Goal: Task Accomplishment & Management: Use online tool/utility

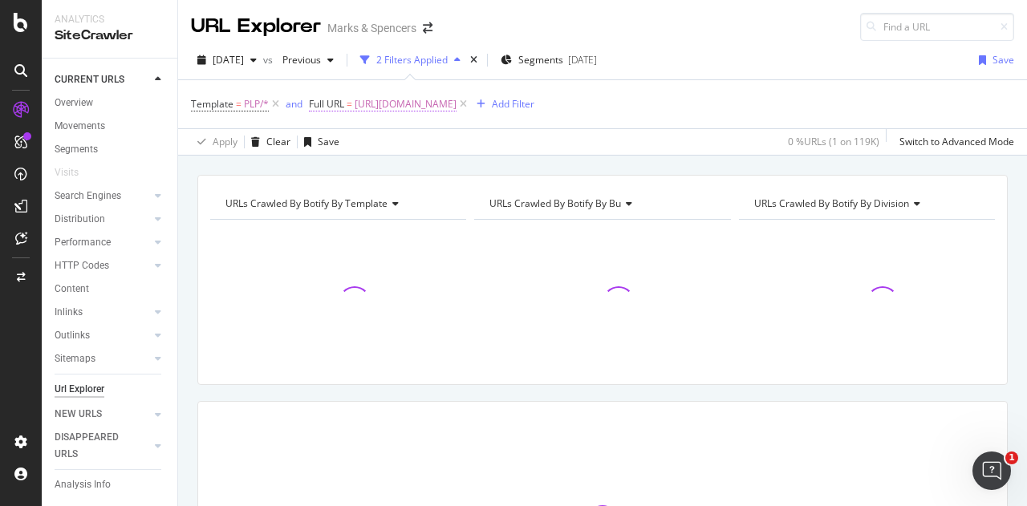
click at [439, 95] on span "[URL][DOMAIN_NAME]" at bounding box center [406, 104] width 102 height 22
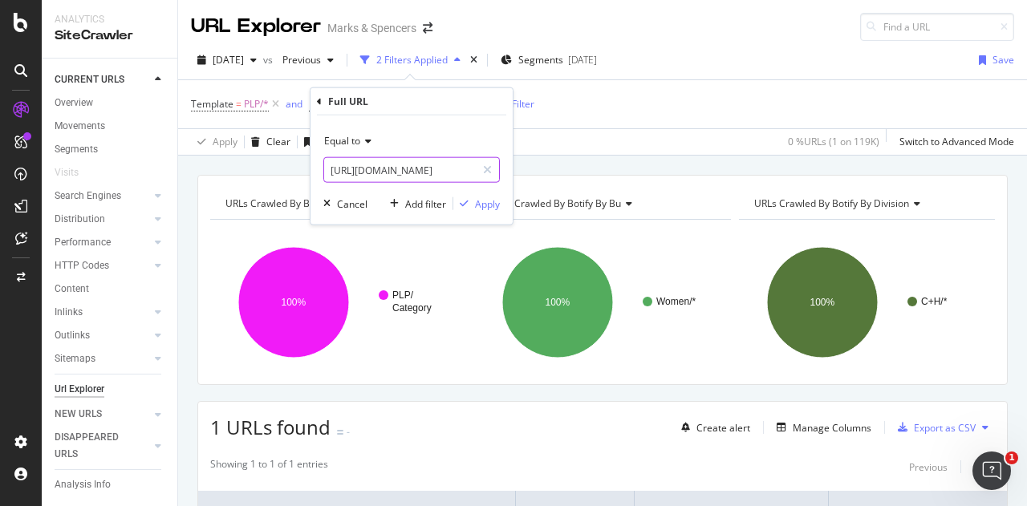
click at [384, 165] on input "[URL][DOMAIN_NAME]" at bounding box center [400, 170] width 152 height 26
type input "GIFTS"
click at [354, 148] on div "Equal to" at bounding box center [411, 141] width 176 height 26
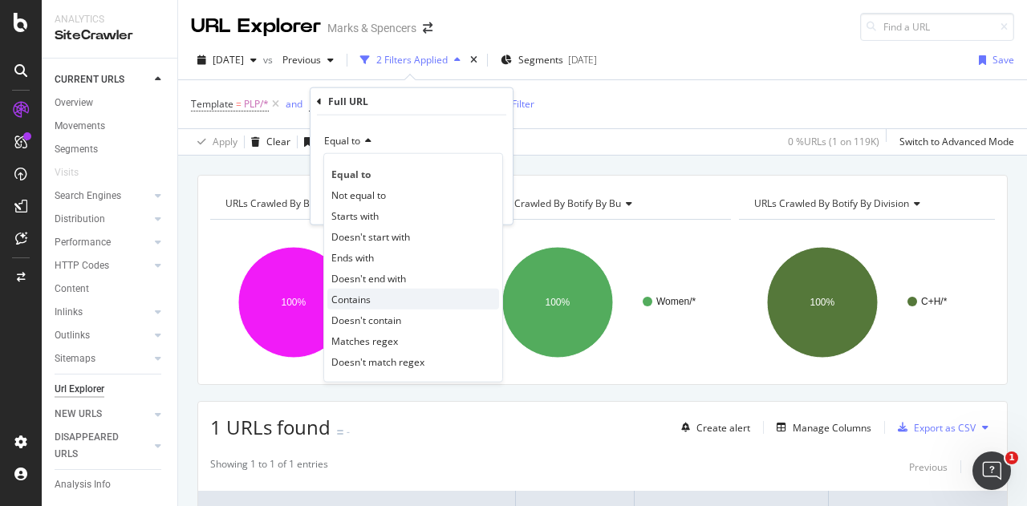
click at [365, 290] on div "Contains" at bounding box center [413, 299] width 172 height 21
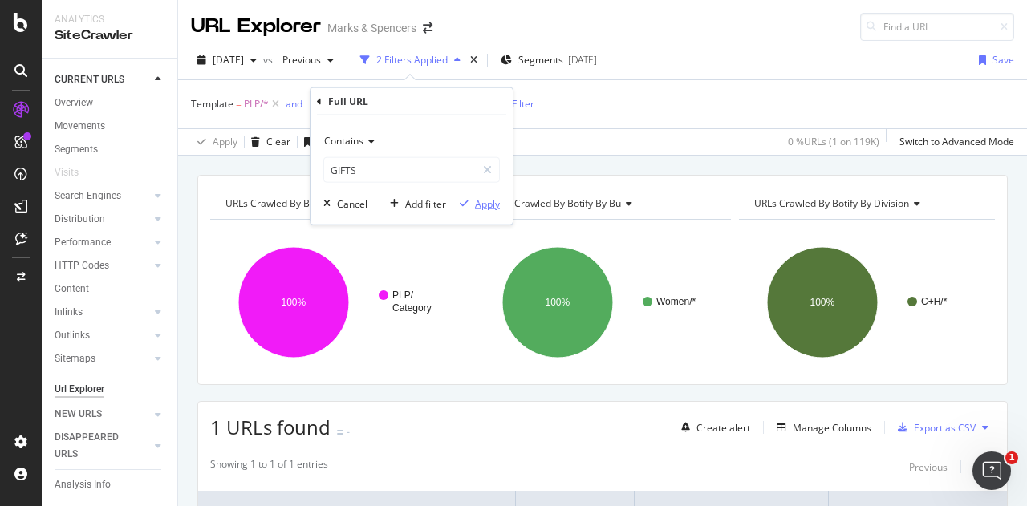
click at [481, 209] on div "Apply" at bounding box center [487, 204] width 25 height 14
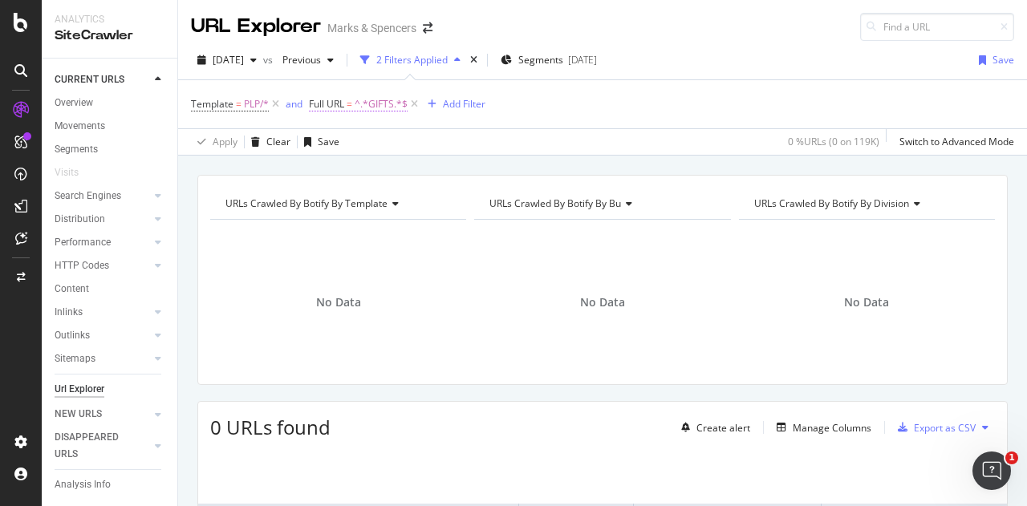
click at [387, 103] on span "^.*GIFTS.*$" at bounding box center [381, 104] width 53 height 22
click at [359, 172] on input "GIFTS" at bounding box center [400, 170] width 152 height 26
type input "gift"
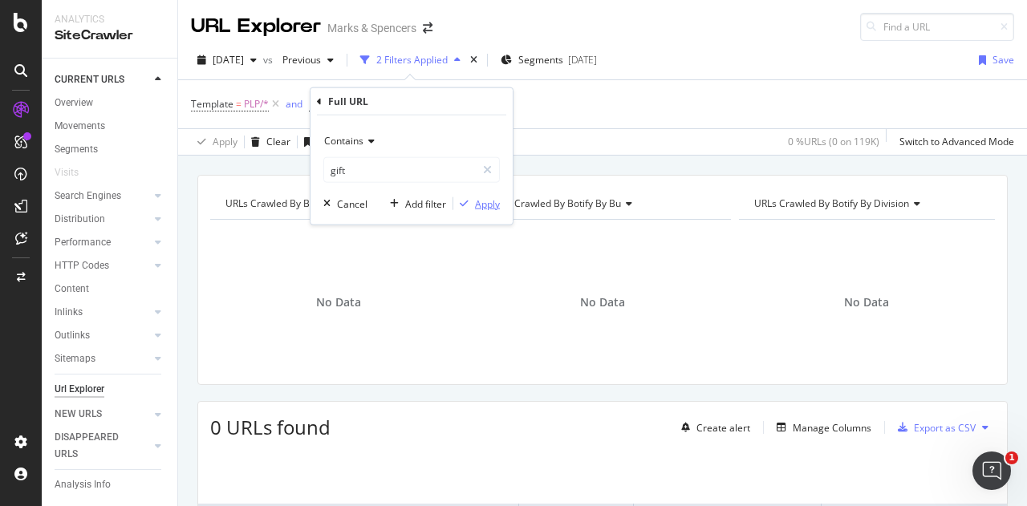
click at [488, 203] on div "Apply" at bounding box center [487, 204] width 25 height 14
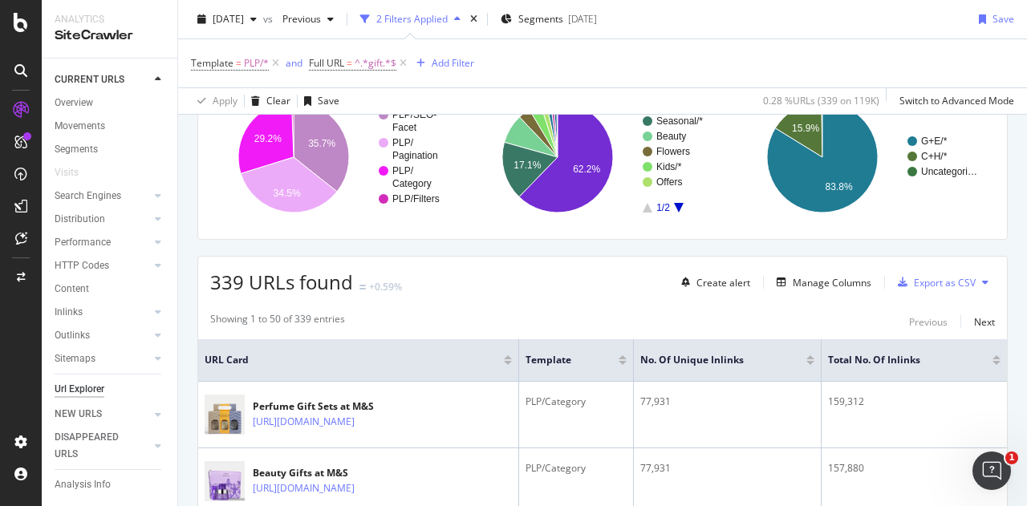
scroll to position [132, 0]
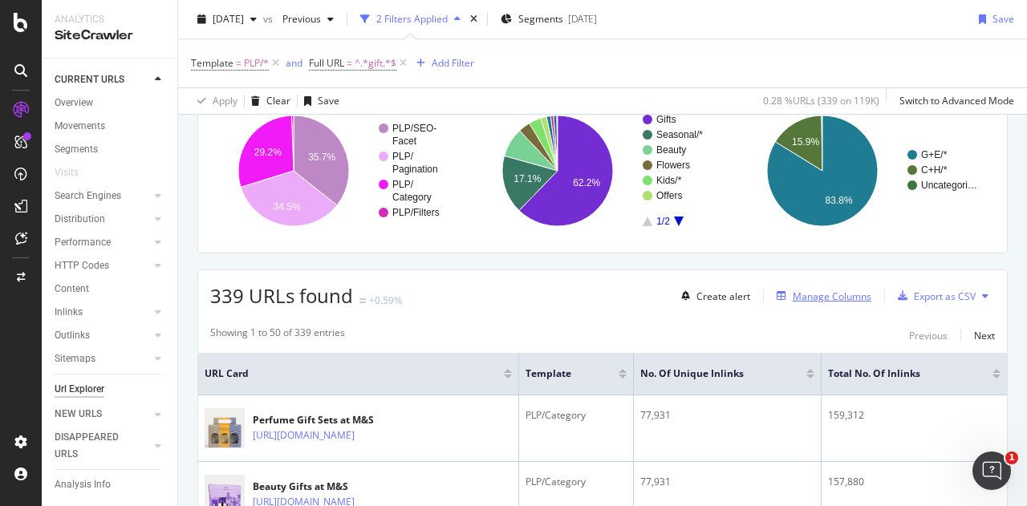
click at [829, 290] on div "Manage Columns" at bounding box center [832, 297] width 79 height 14
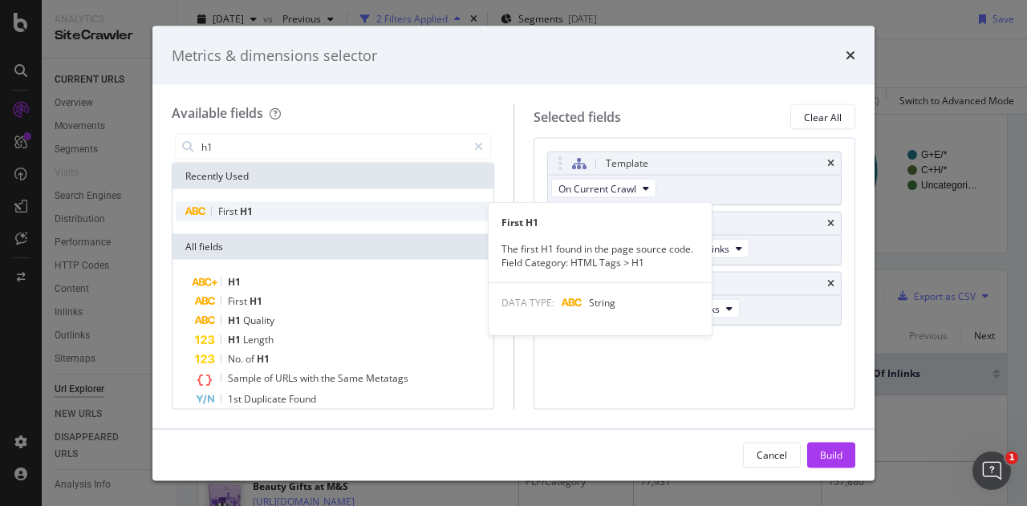
type input "h1"
click at [273, 208] on div "First H1" at bounding box center [333, 211] width 314 height 19
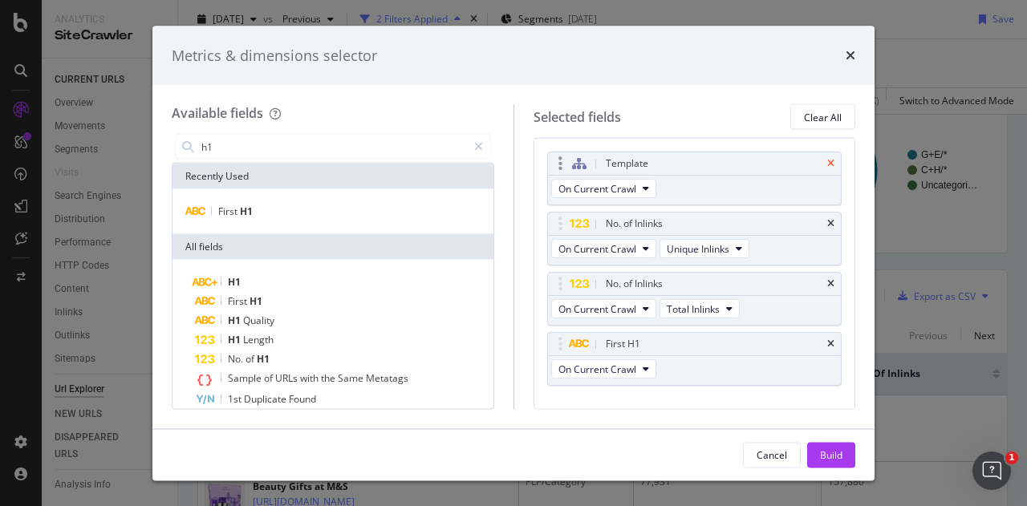
click at [827, 160] on icon "times" at bounding box center [830, 164] width 7 height 10
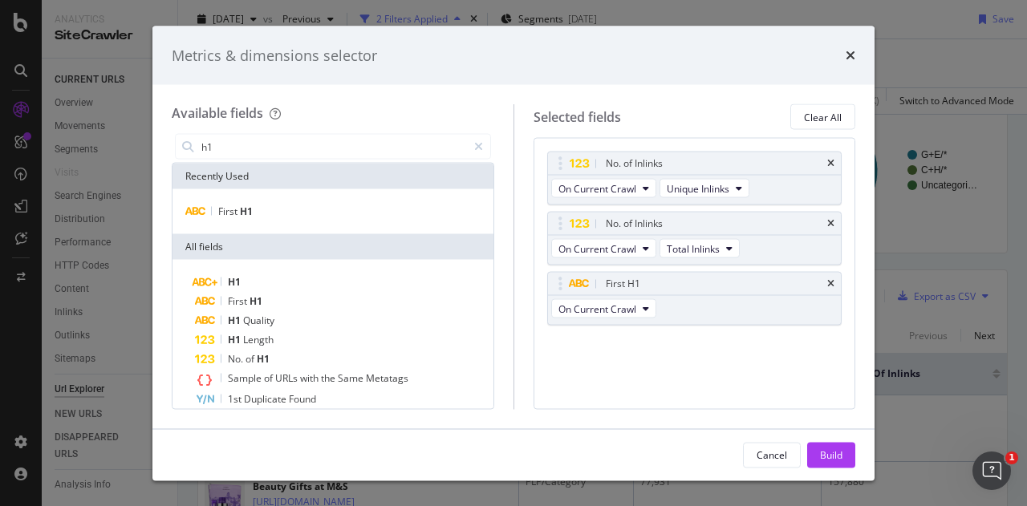
click at [815, 160] on div "No. of Inlinks" at bounding box center [713, 164] width 222 height 16
click at [833, 164] on icon "times" at bounding box center [830, 164] width 7 height 10
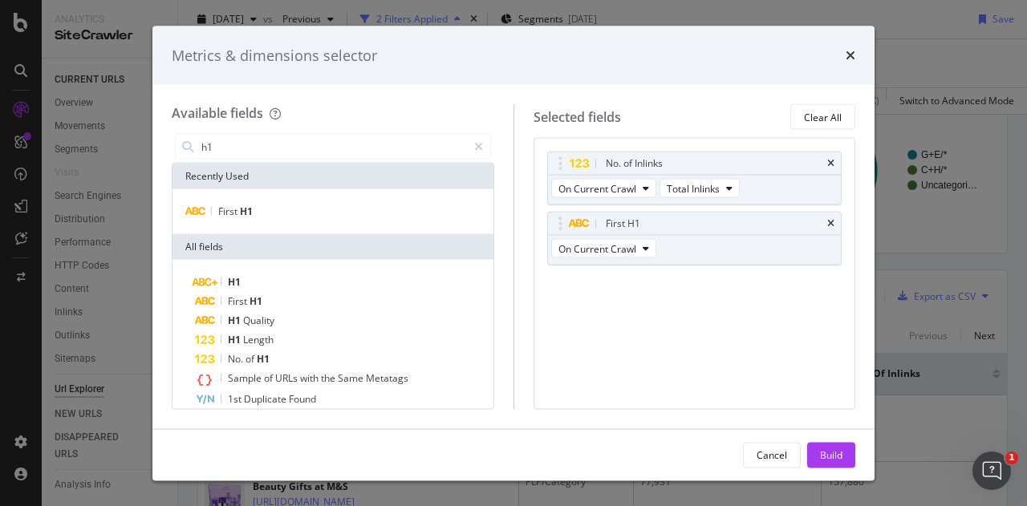
click at [833, 164] on icon "times" at bounding box center [830, 164] width 7 height 10
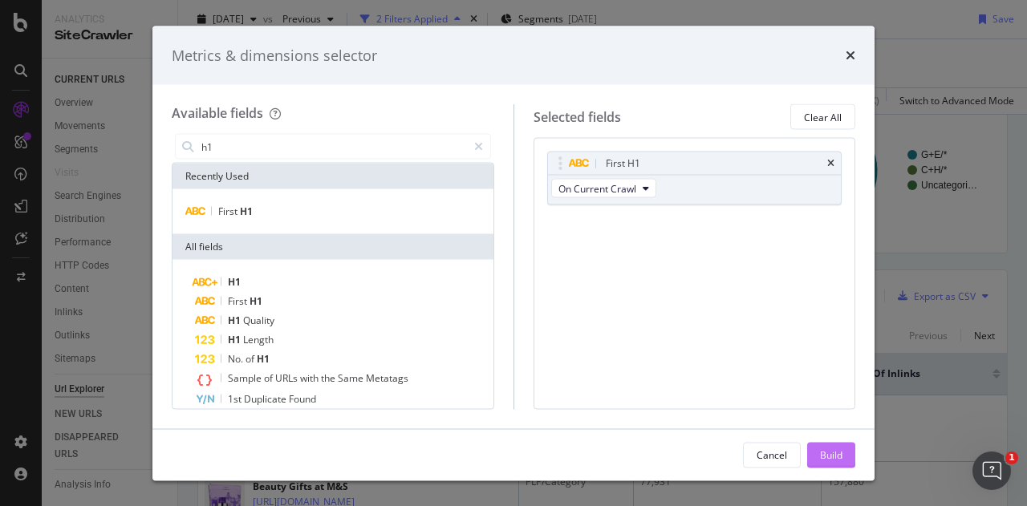
click at [824, 452] on div "Build" at bounding box center [831, 455] width 22 height 14
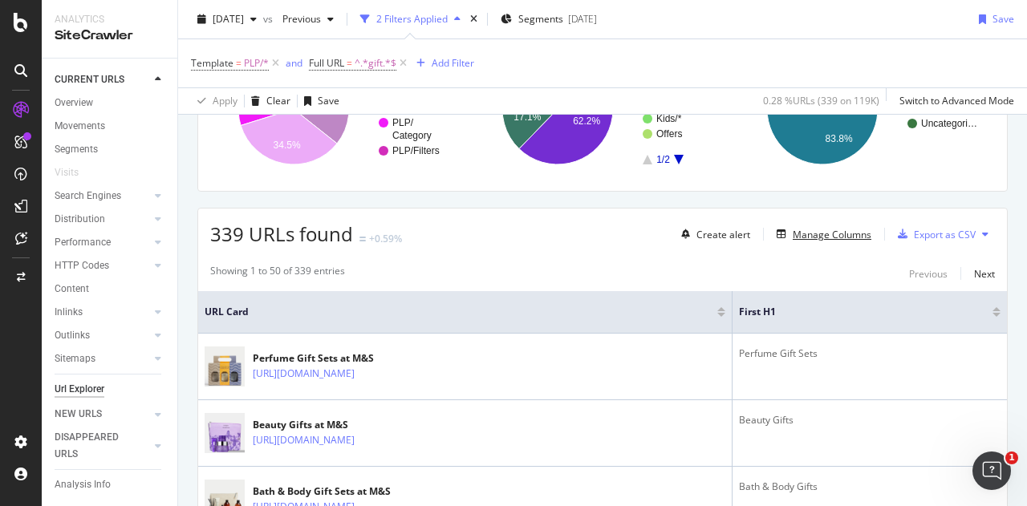
scroll to position [193, 0]
click at [942, 233] on div "Export as CSV" at bounding box center [945, 236] width 62 height 14
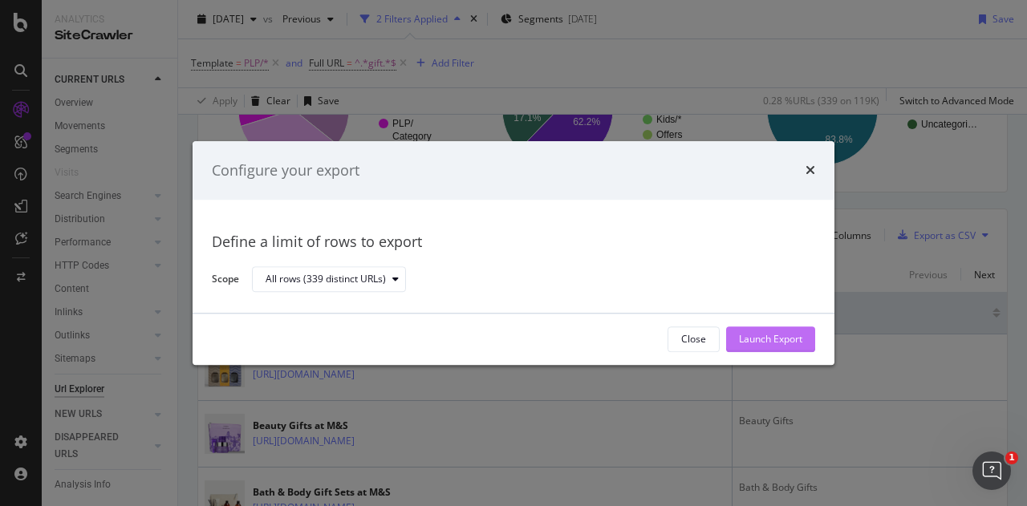
click at [757, 342] on div "Launch Export" at bounding box center [770, 340] width 63 height 14
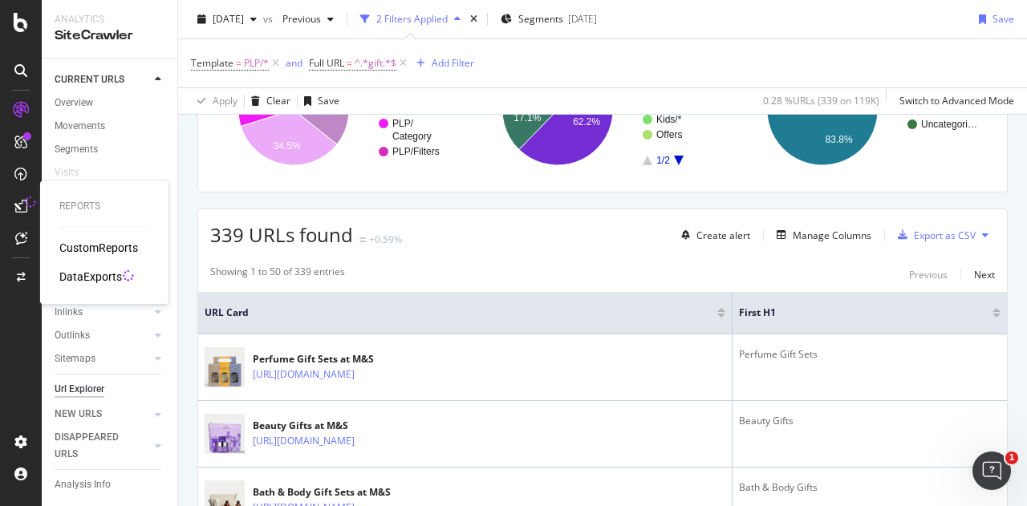
click at [108, 277] on div "DataExports" at bounding box center [90, 277] width 63 height 16
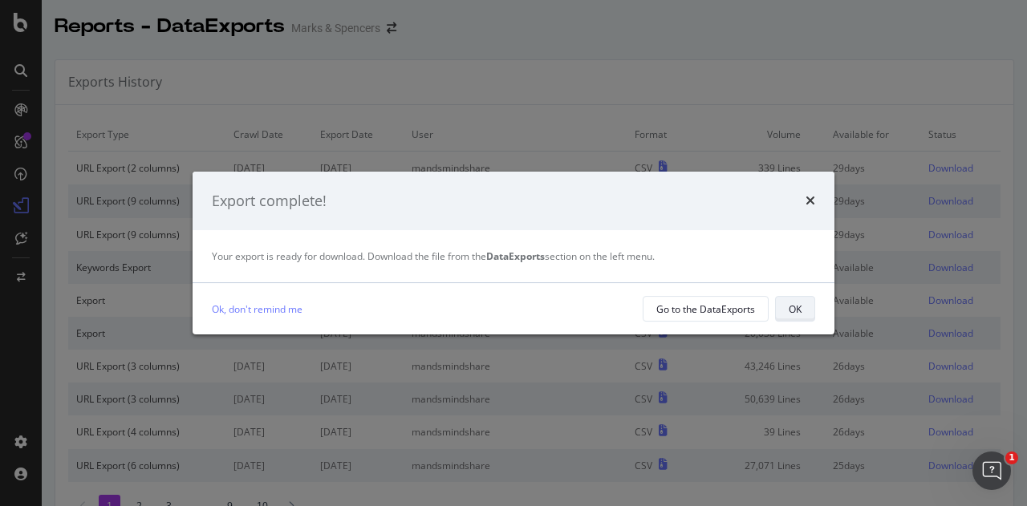
click at [784, 313] on button "OK" at bounding box center [795, 309] width 40 height 26
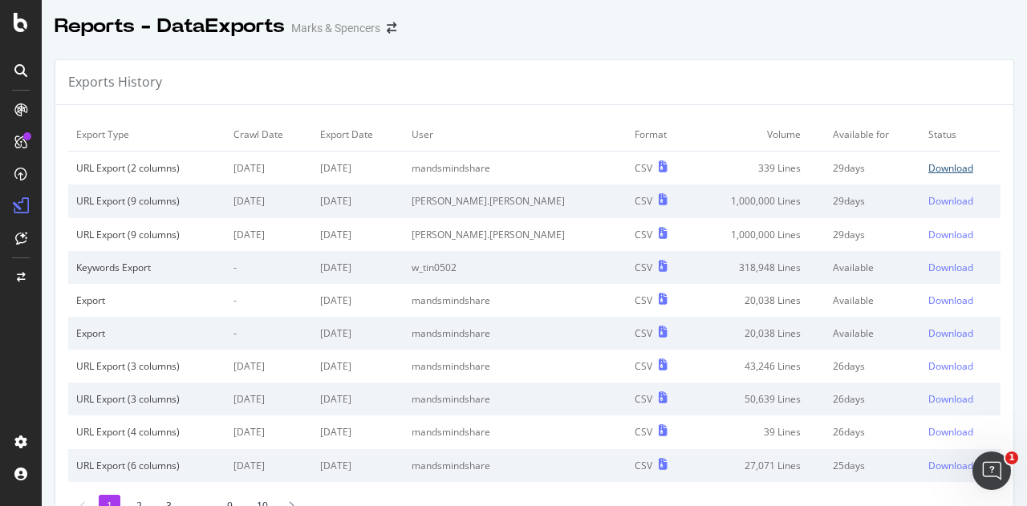
click at [928, 168] on div "Download" at bounding box center [950, 168] width 45 height 14
